Goal: Transaction & Acquisition: Purchase product/service

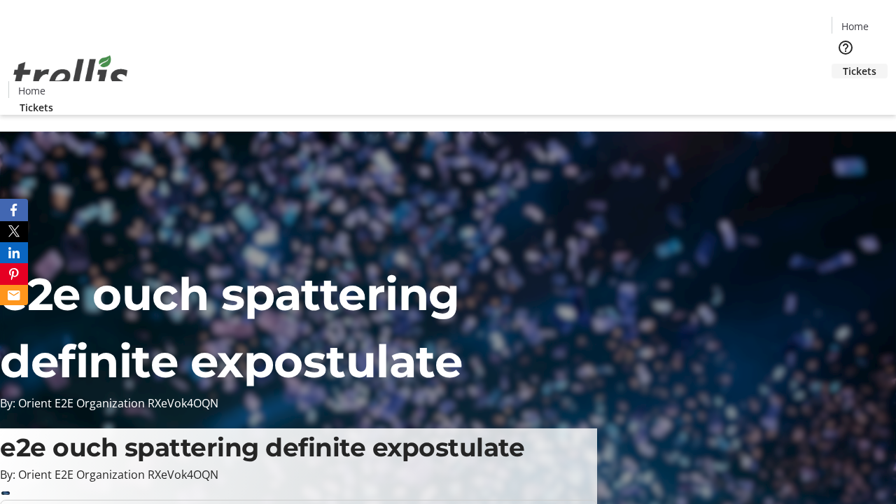
click at [843, 64] on span "Tickets" at bounding box center [860, 71] width 34 height 15
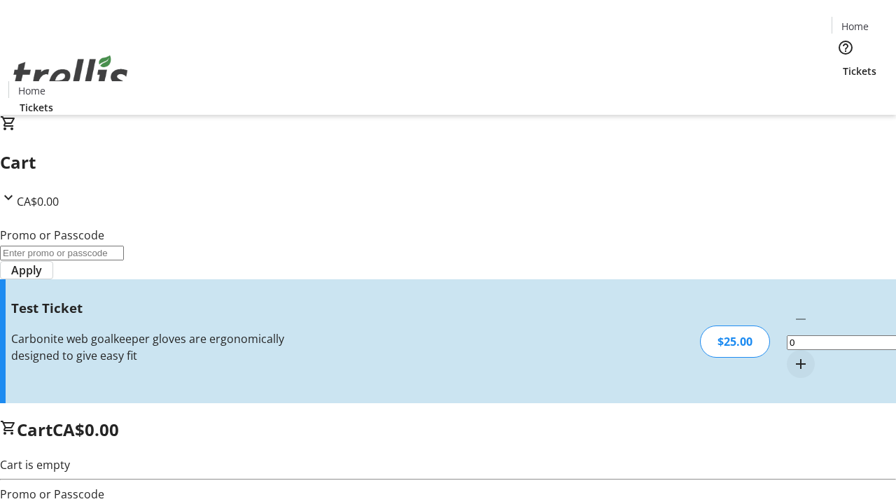
click at [793, 356] on mat-icon "Increment by one" at bounding box center [801, 364] width 17 height 17
type input "1"
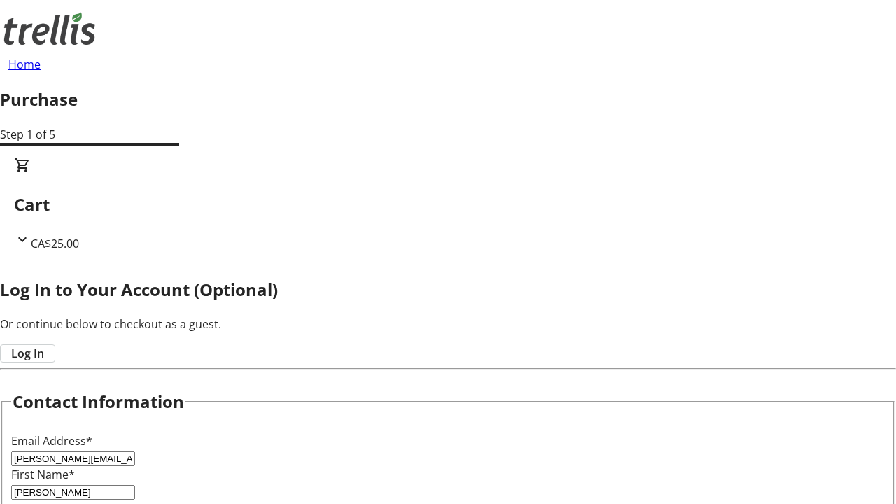
type input "[PERSON_NAME]"
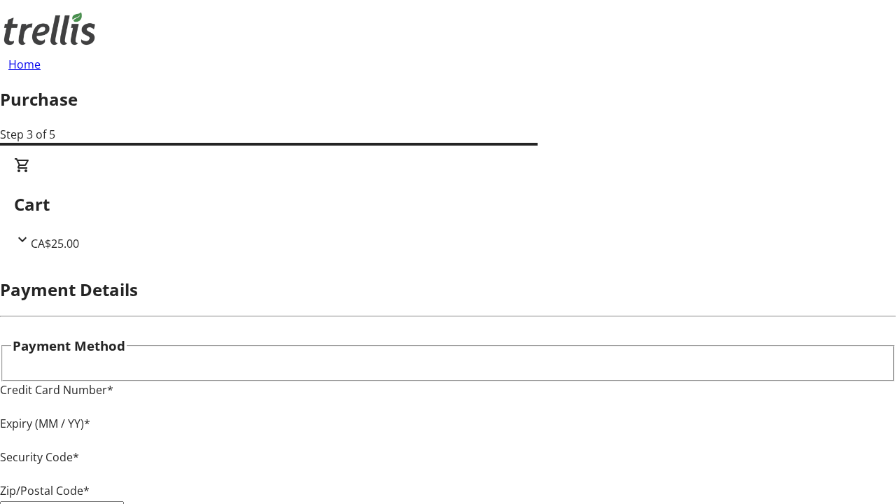
type input "V1Y 0C2"
